Goal: Information Seeking & Learning: Learn about a topic

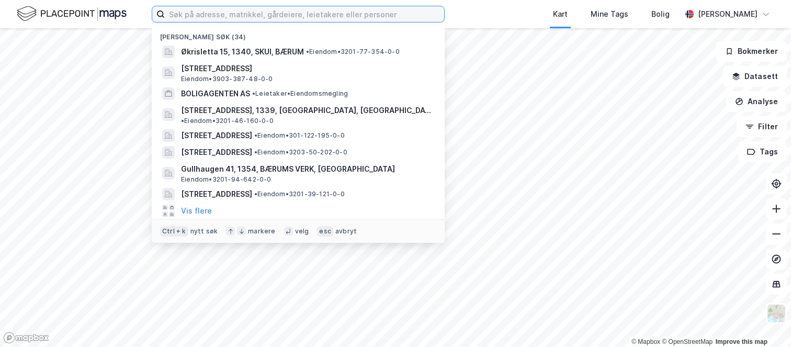
click at [222, 16] on input at bounding box center [304, 14] width 279 height 16
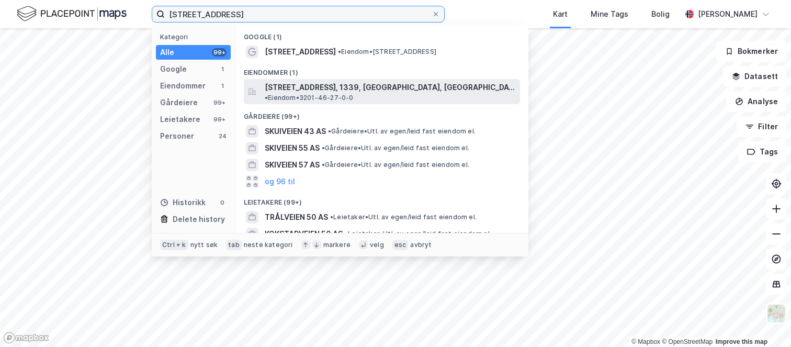
type input "[STREET_ADDRESS]"
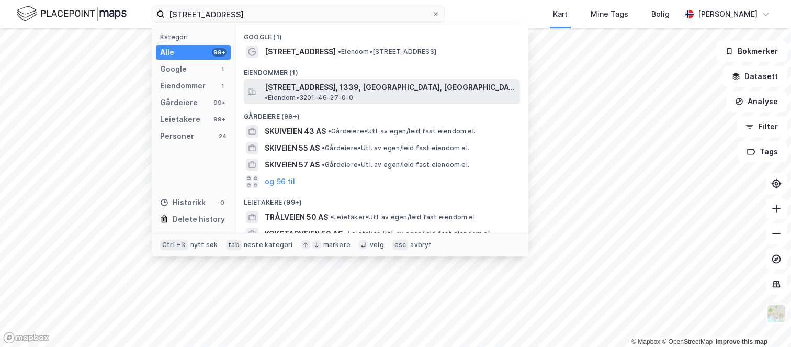
click at [329, 86] on span "[STREET_ADDRESS], 1339, [GEOGRAPHIC_DATA], [GEOGRAPHIC_DATA]" at bounding box center [390, 87] width 251 height 13
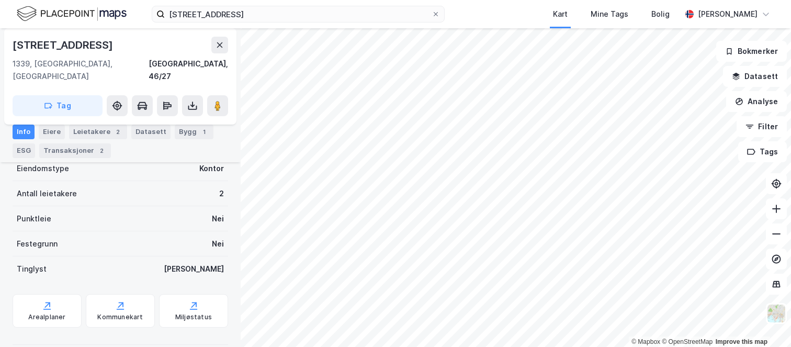
scroll to position [218, 0]
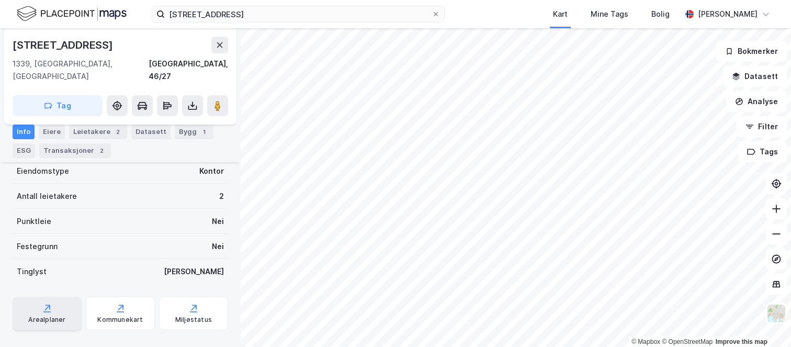
click at [50, 302] on div "Arealplaner" at bounding box center [47, 313] width 69 height 33
click at [761, 76] on button "Datasett" at bounding box center [755, 76] width 64 height 21
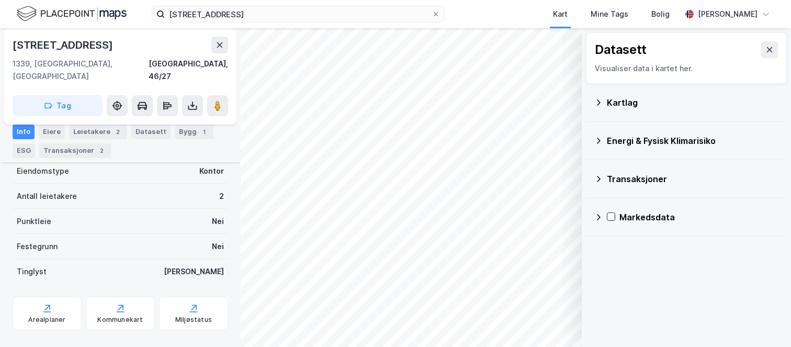
click at [620, 100] on div "Kartlag" at bounding box center [693, 102] width 172 height 13
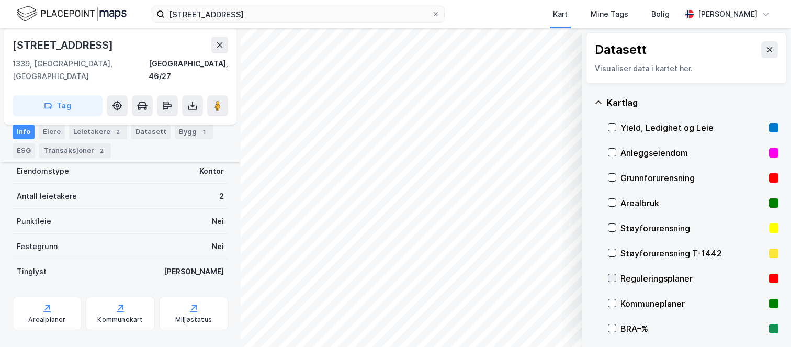
click at [612, 279] on icon at bounding box center [612, 278] width 6 height 4
click at [523, 323] on icon "button" at bounding box center [520, 319] width 8 height 8
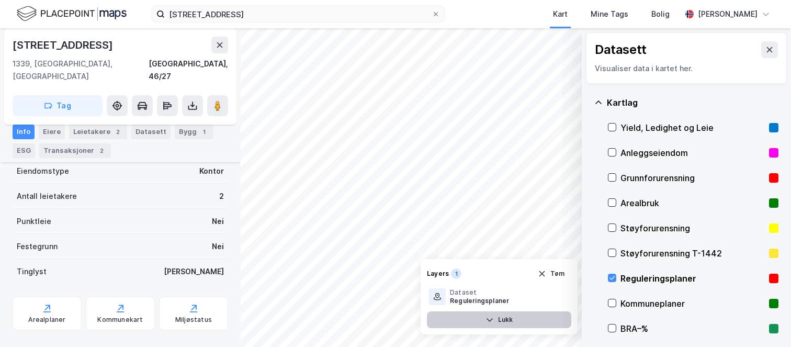
click at [523, 323] on button "Lukk" at bounding box center [499, 319] width 144 height 17
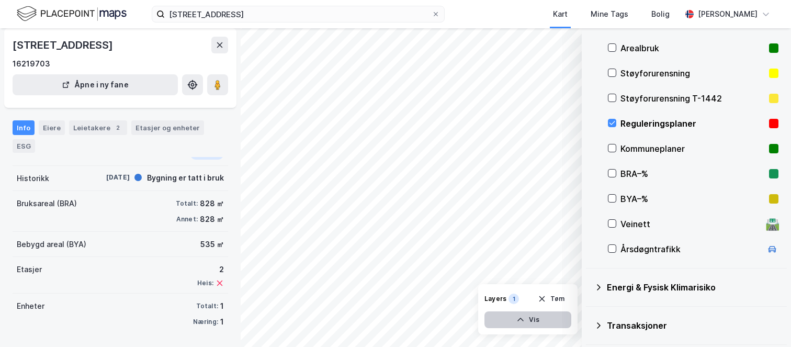
scroll to position [141, 0]
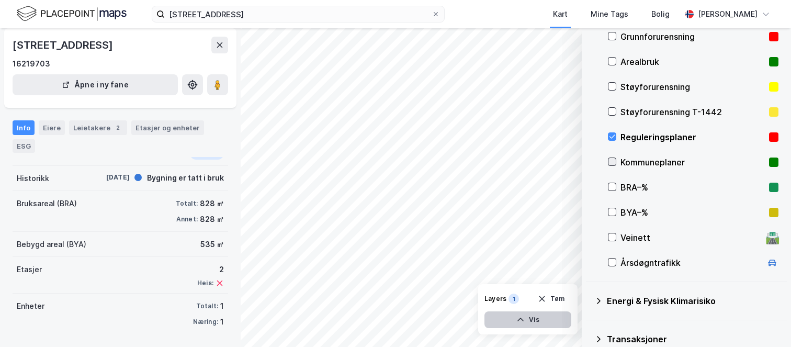
click at [613, 161] on icon at bounding box center [611, 161] width 7 height 7
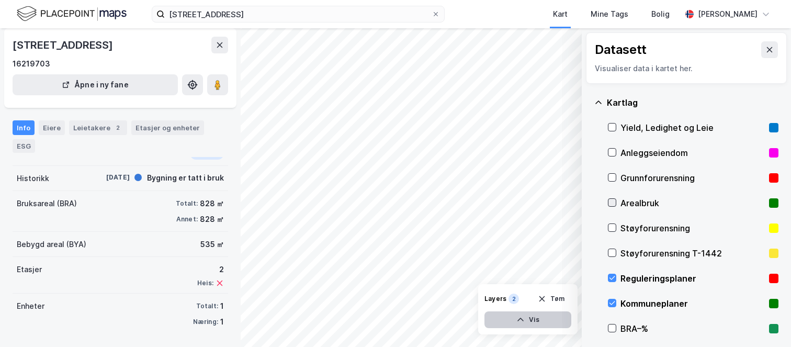
click at [612, 203] on icon at bounding box center [611, 202] width 7 height 7
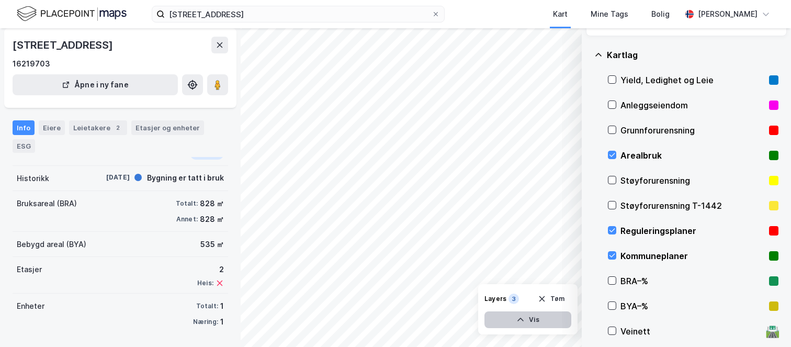
click at [521, 323] on icon "button" at bounding box center [520, 319] width 8 height 8
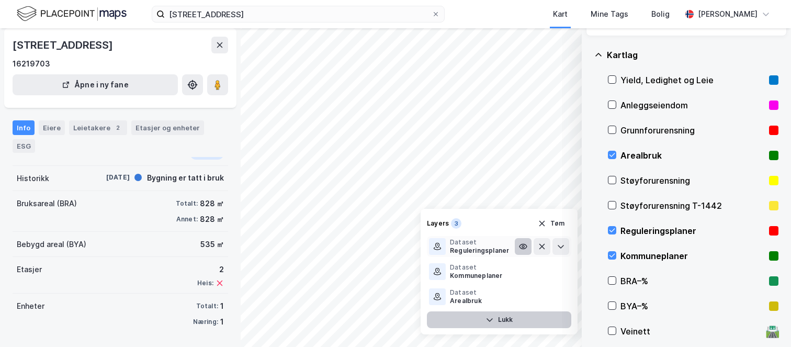
click at [522, 246] on icon at bounding box center [523, 246] width 8 height 8
click at [522, 299] on icon at bounding box center [522, 296] width 7 height 5
click at [522, 299] on icon at bounding box center [523, 296] width 8 height 8
click at [503, 322] on button "Lukk" at bounding box center [499, 319] width 144 height 17
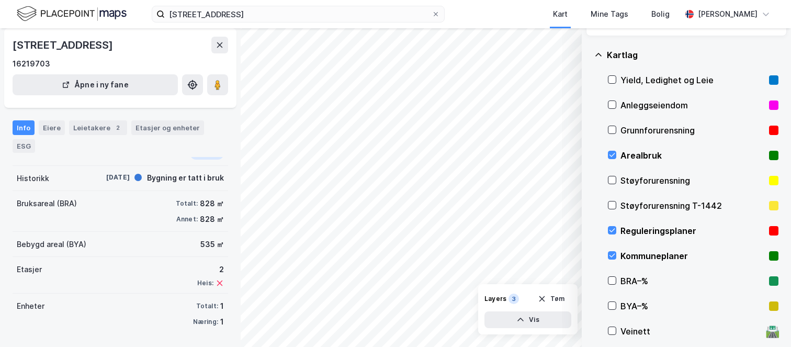
scroll to position [0, 0]
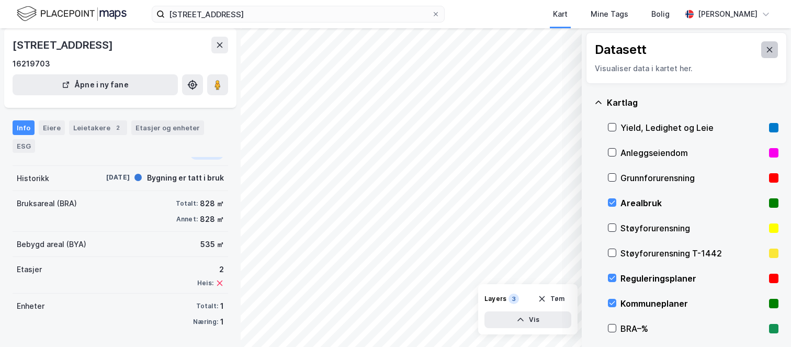
click at [767, 51] on icon at bounding box center [770, 49] width 6 height 5
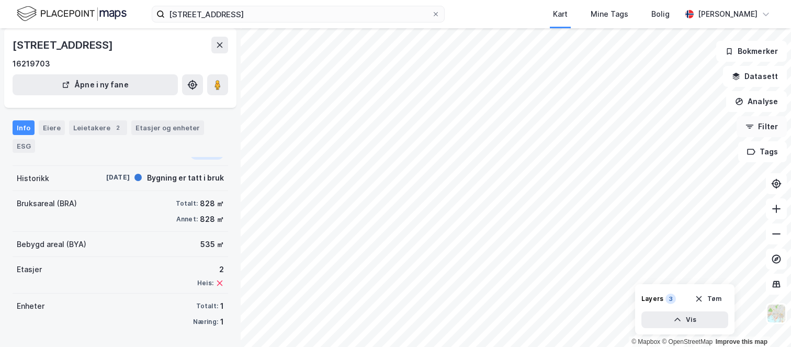
click at [749, 122] on icon "button" at bounding box center [749, 126] width 8 height 8
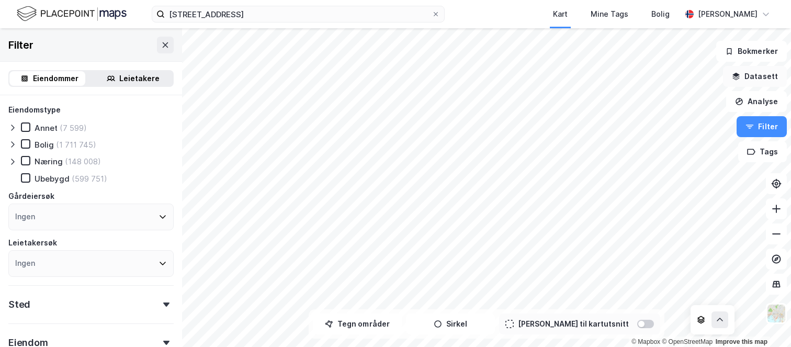
click at [740, 77] on icon "button" at bounding box center [736, 76] width 8 height 8
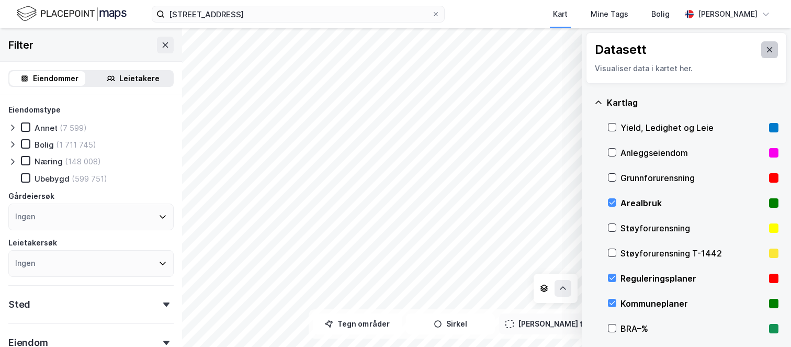
click at [765, 51] on icon at bounding box center [769, 49] width 8 height 8
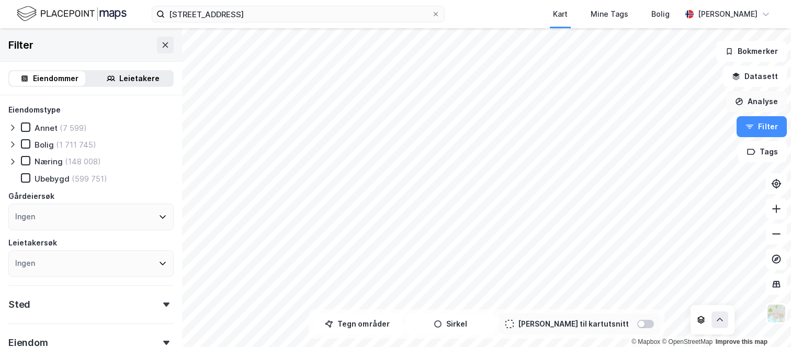
click at [746, 102] on button "Analyse" at bounding box center [756, 101] width 61 height 21
click at [26, 159] on icon at bounding box center [25, 160] width 7 height 7
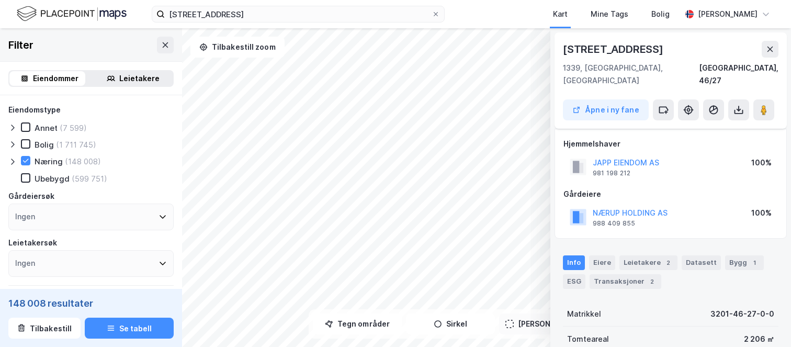
scroll to position [92, 0]
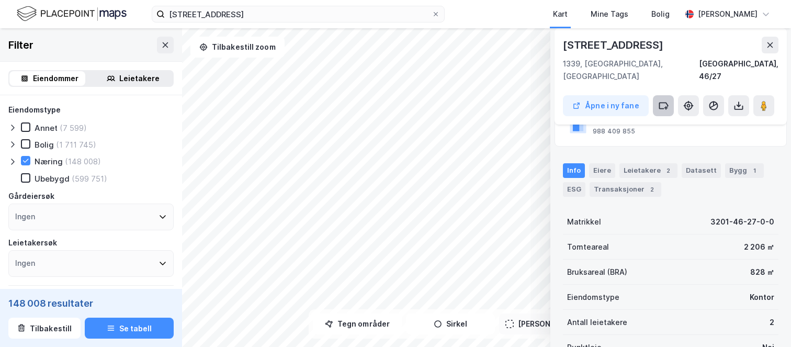
click at [658, 100] on icon at bounding box center [663, 105] width 10 height 10
click at [686, 105] on div "Skuiveien 50 1339, [GEOGRAPHIC_DATA], [GEOGRAPHIC_DATA], 46/27 Åpne i ny fane" at bounding box center [670, 76] width 232 height 96
click at [685, 100] on icon at bounding box center [688, 105] width 10 height 10
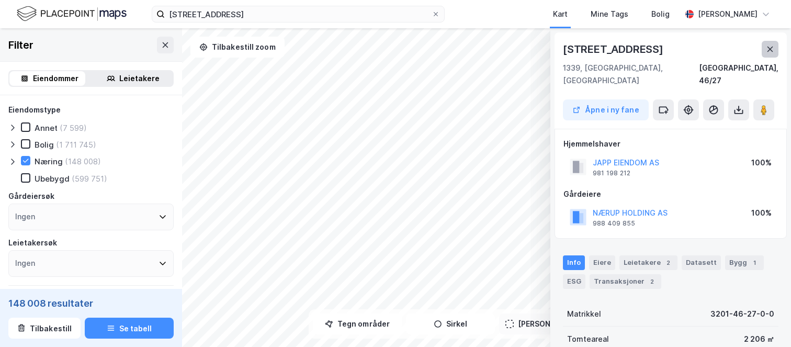
click at [769, 49] on icon at bounding box center [770, 49] width 6 height 5
